Goal: Task Accomplishment & Management: Use online tool/utility

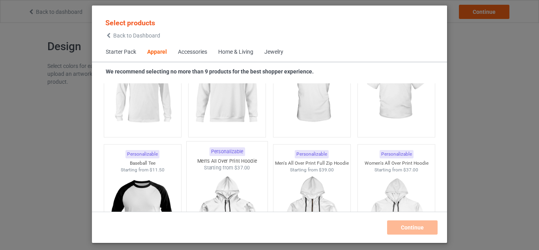
scroll to position [728, 0]
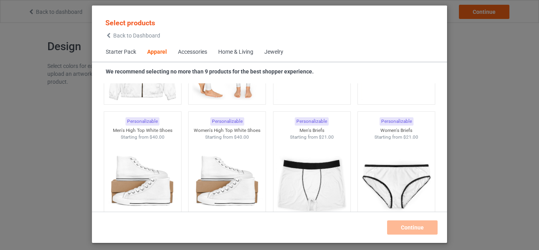
click at [202, 57] on span "Accessories" at bounding box center [192, 52] width 40 height 19
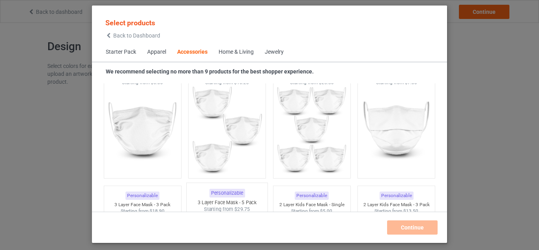
scroll to position [1970, 0]
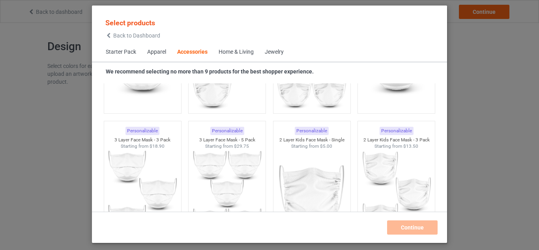
click at [222, 54] on div "Home & Living" at bounding box center [236, 52] width 35 height 8
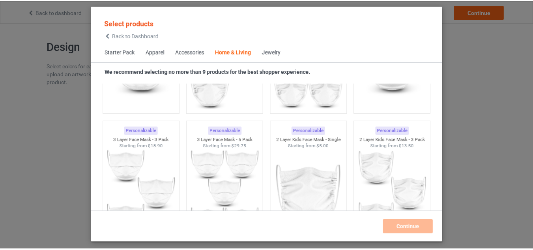
scroll to position [3557, 0]
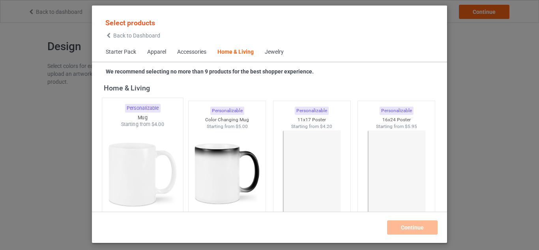
click at [162, 179] on img at bounding box center [142, 174] width 74 height 93
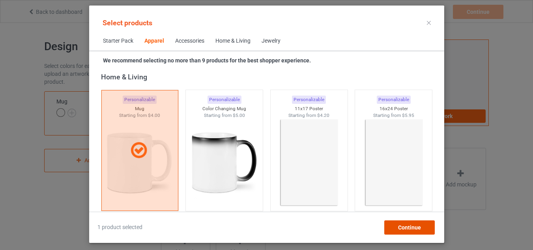
click at [391, 223] on div "Continue" at bounding box center [409, 227] width 50 height 14
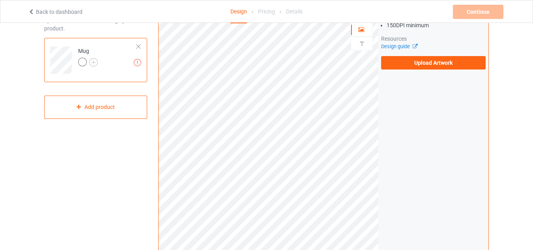
scroll to position [39, 0]
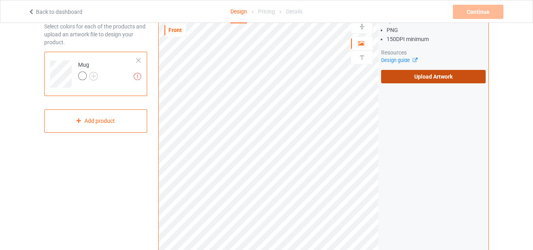
click at [426, 77] on label "Upload Artwork" at bounding box center [433, 76] width 105 height 13
click at [0, 0] on input "Upload Artwork" at bounding box center [0, 0] width 0 height 0
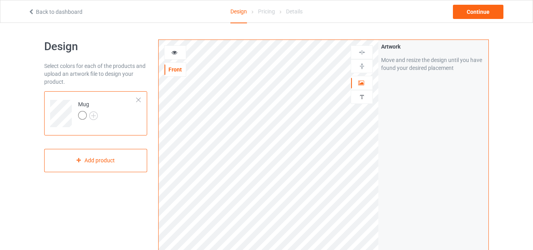
click at [181, 52] on div at bounding box center [174, 53] width 21 height 8
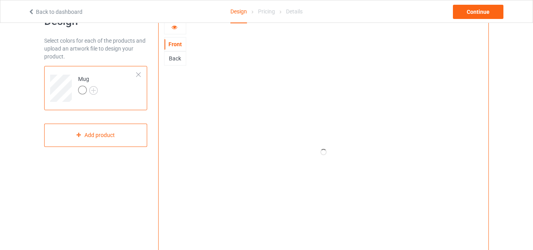
scroll to position [39, 0]
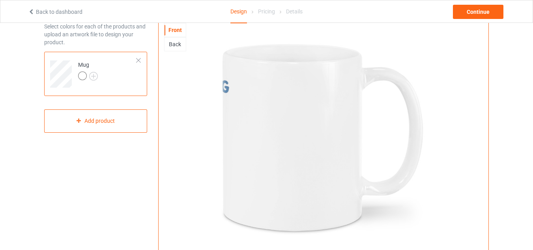
drag, startPoint x: 260, startPoint y: 149, endPoint x: 377, endPoint y: 163, distance: 117.2
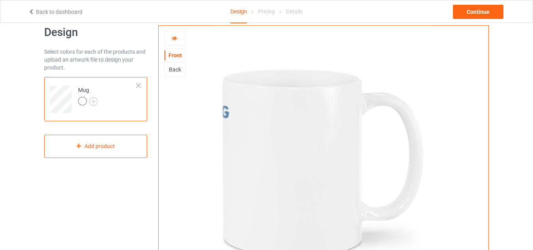
scroll to position [0, 0]
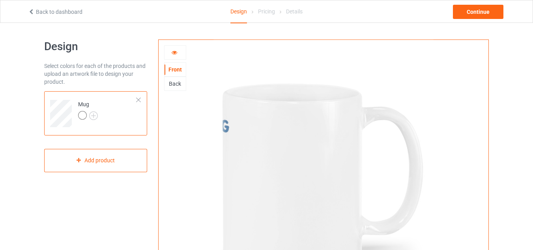
click at [175, 53] on icon at bounding box center [174, 52] width 7 height 6
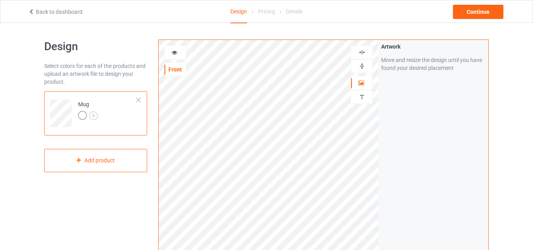
click at [176, 52] on icon at bounding box center [174, 52] width 7 height 6
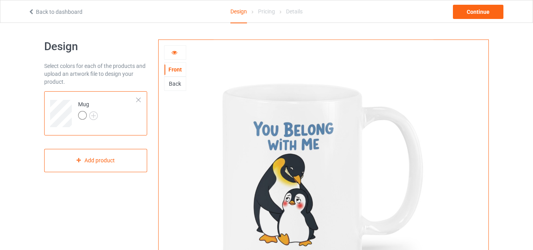
click at [180, 84] on div "Back" at bounding box center [174, 84] width 21 height 8
